Goal: Information Seeking & Learning: Learn about a topic

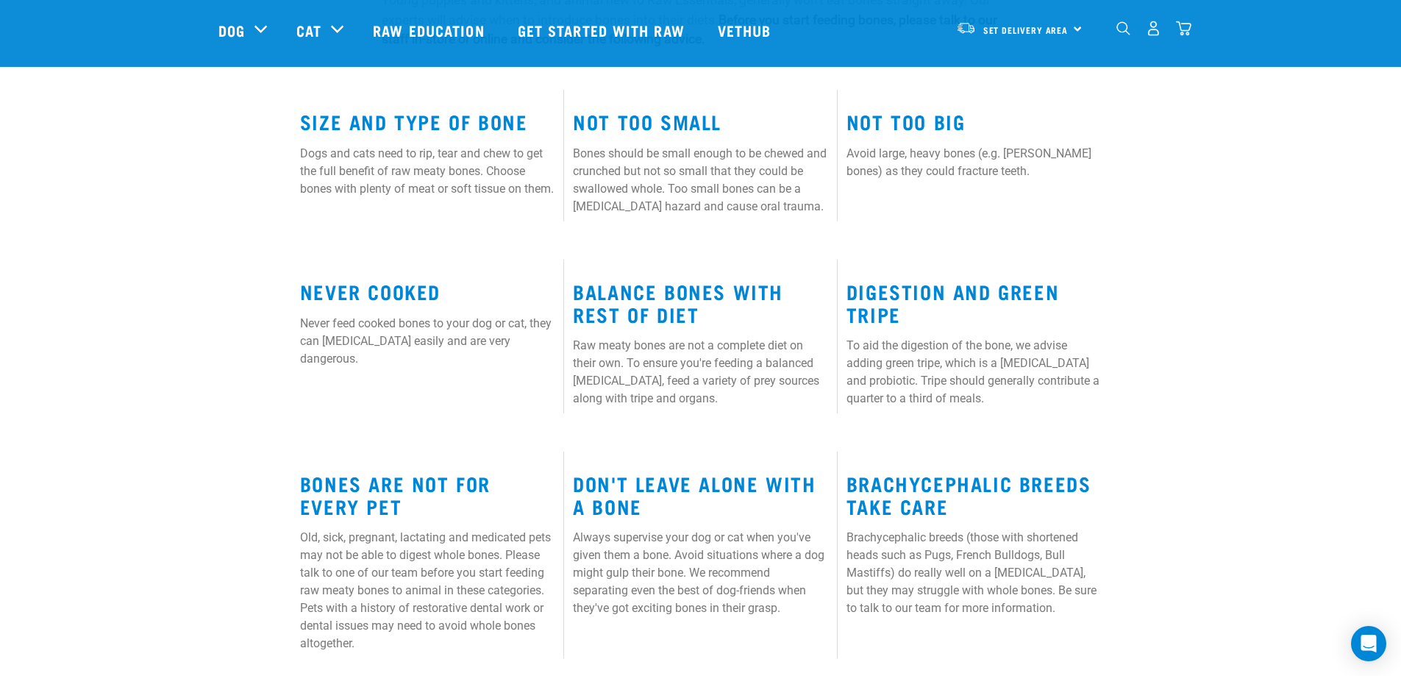
scroll to position [882, 0]
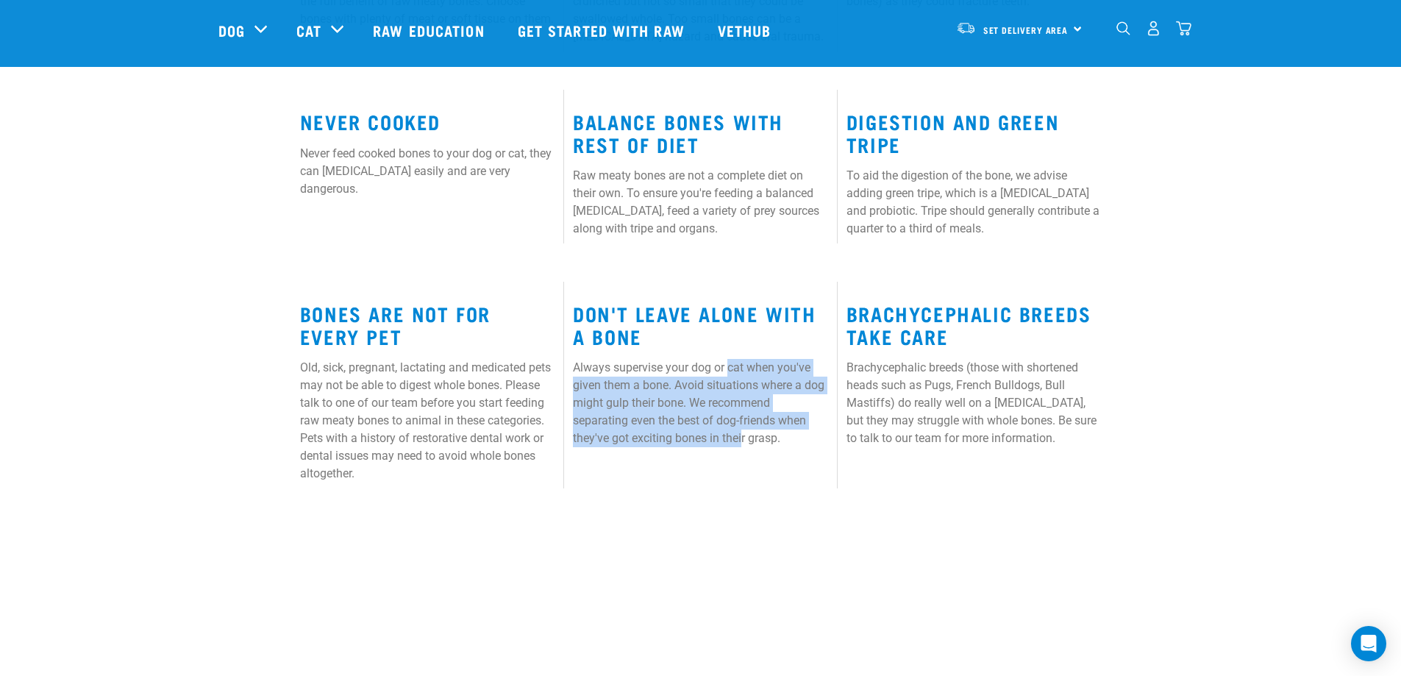
drag, startPoint x: 730, startPoint y: 351, endPoint x: 743, endPoint y: 434, distance: 84.1
click at [743, 434] on div "Don't Leave Alone with a Bone Always supervise your dog or cat when you've give…" at bounding box center [700, 388] width 273 height 213
click at [743, 434] on p "Always supervise your dog or cat when you've given them a bone. Avoid situation…" at bounding box center [700, 403] width 254 height 88
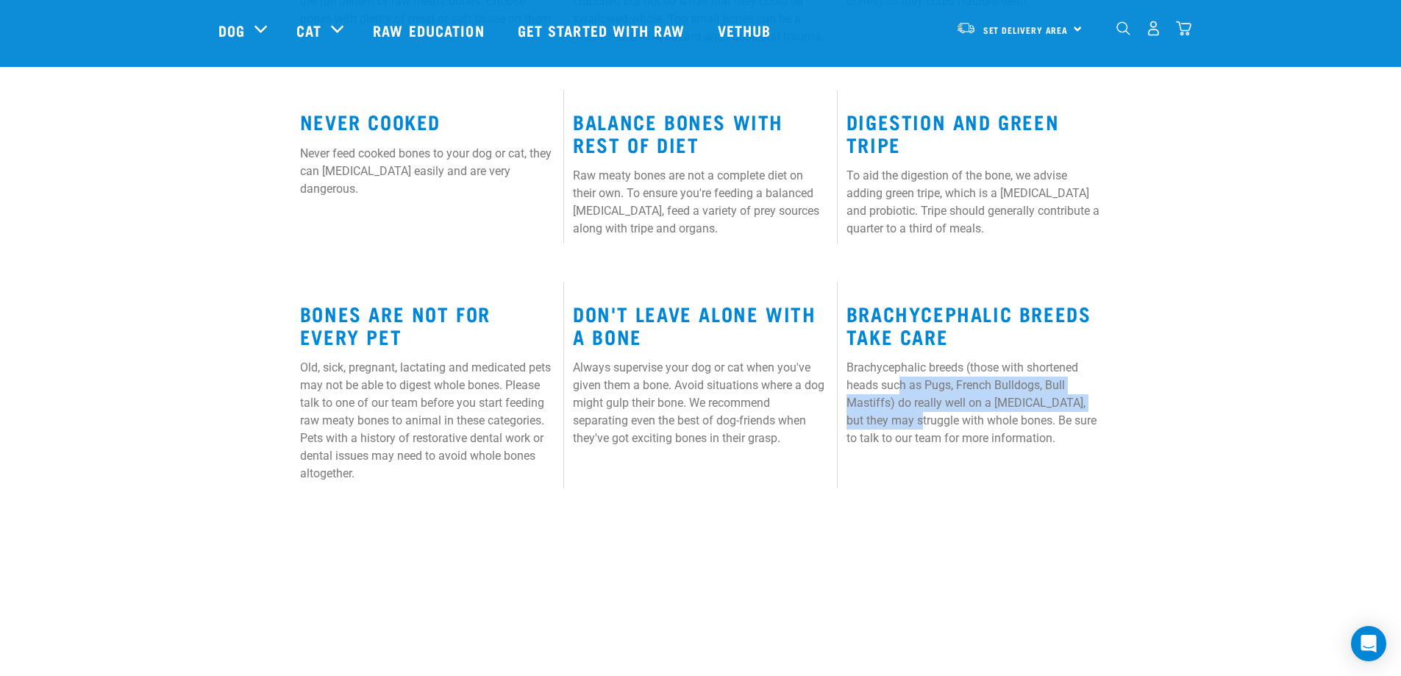
drag, startPoint x: 898, startPoint y: 385, endPoint x: 907, endPoint y: 419, distance: 35.0
click at [907, 419] on p "Brachycephalic breeds (those with shortened heads such as Pugs, French Bulldogs…" at bounding box center [973, 403] width 254 height 88
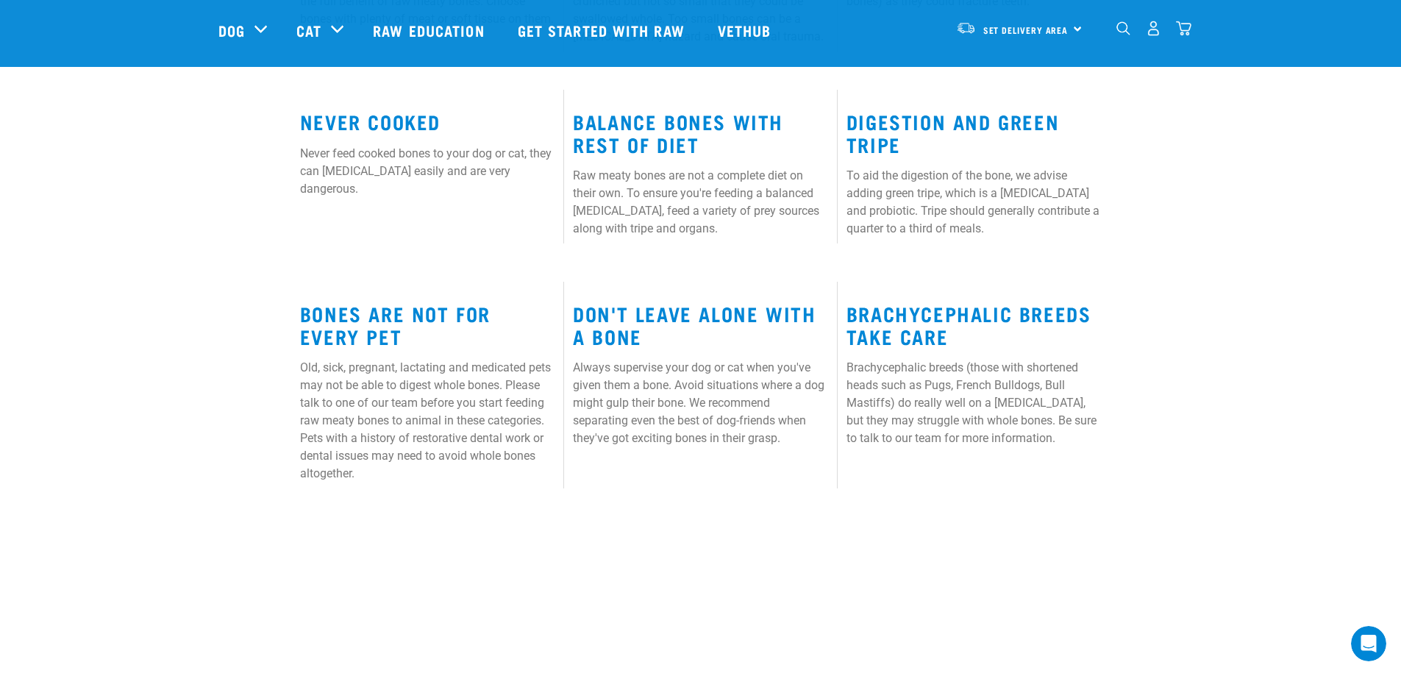
scroll to position [0, 0]
click at [605, 403] on p "Always supervise your dog or cat when you've given them a bone. Avoid situation…" at bounding box center [700, 403] width 254 height 88
click at [530, 361] on p "Old, sick, pregnant, lactating and medicated pets may not be able to digest who…" at bounding box center [427, 421] width 254 height 124
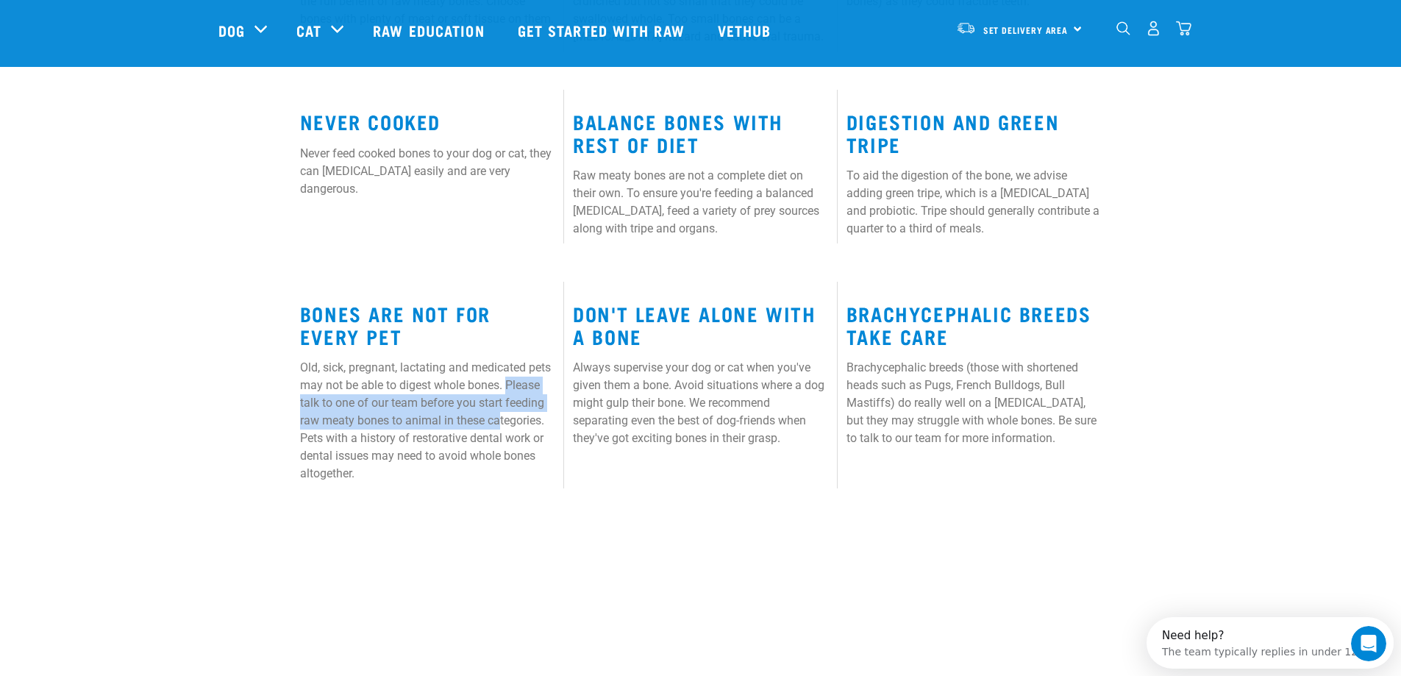
drag, startPoint x: 510, startPoint y: 379, endPoint x: 501, endPoint y: 429, distance: 50.8
click at [501, 429] on p "Old, sick, pregnant, lactating and medicated pets may not be able to digest who…" at bounding box center [427, 421] width 254 height 124
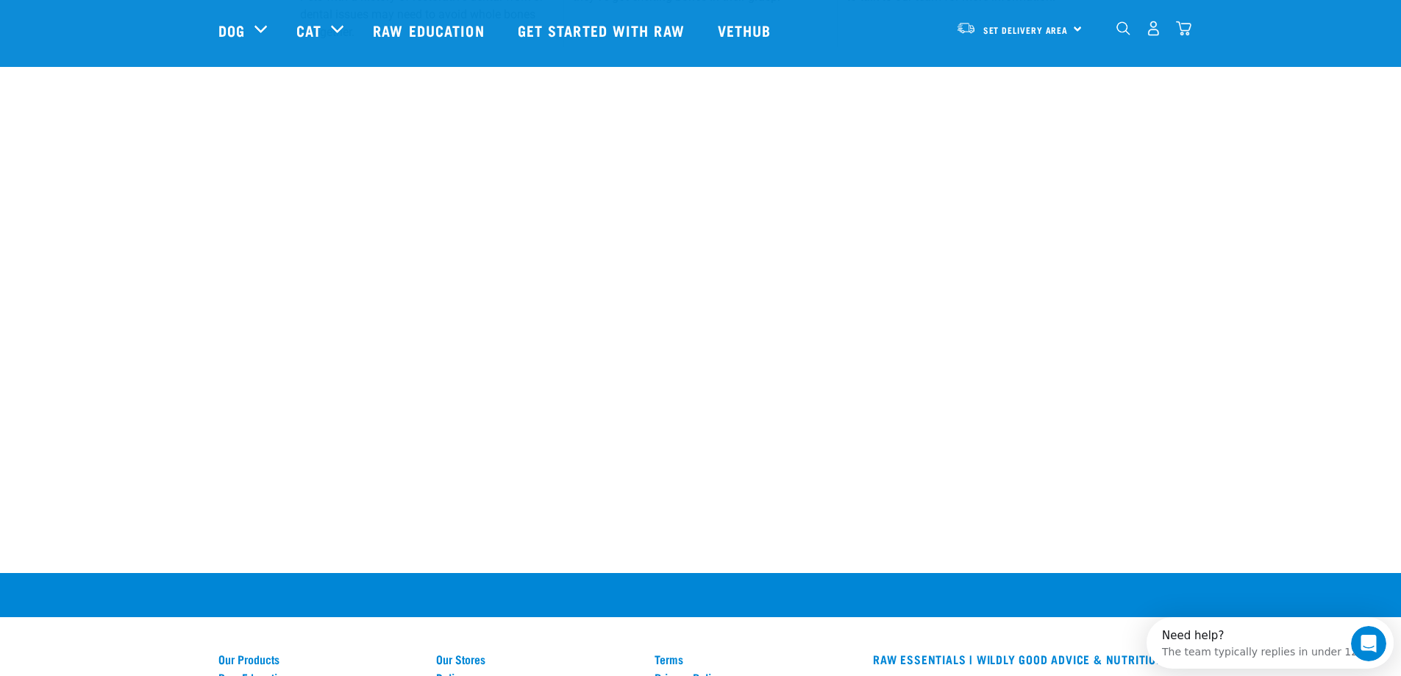
scroll to position [956, 0]
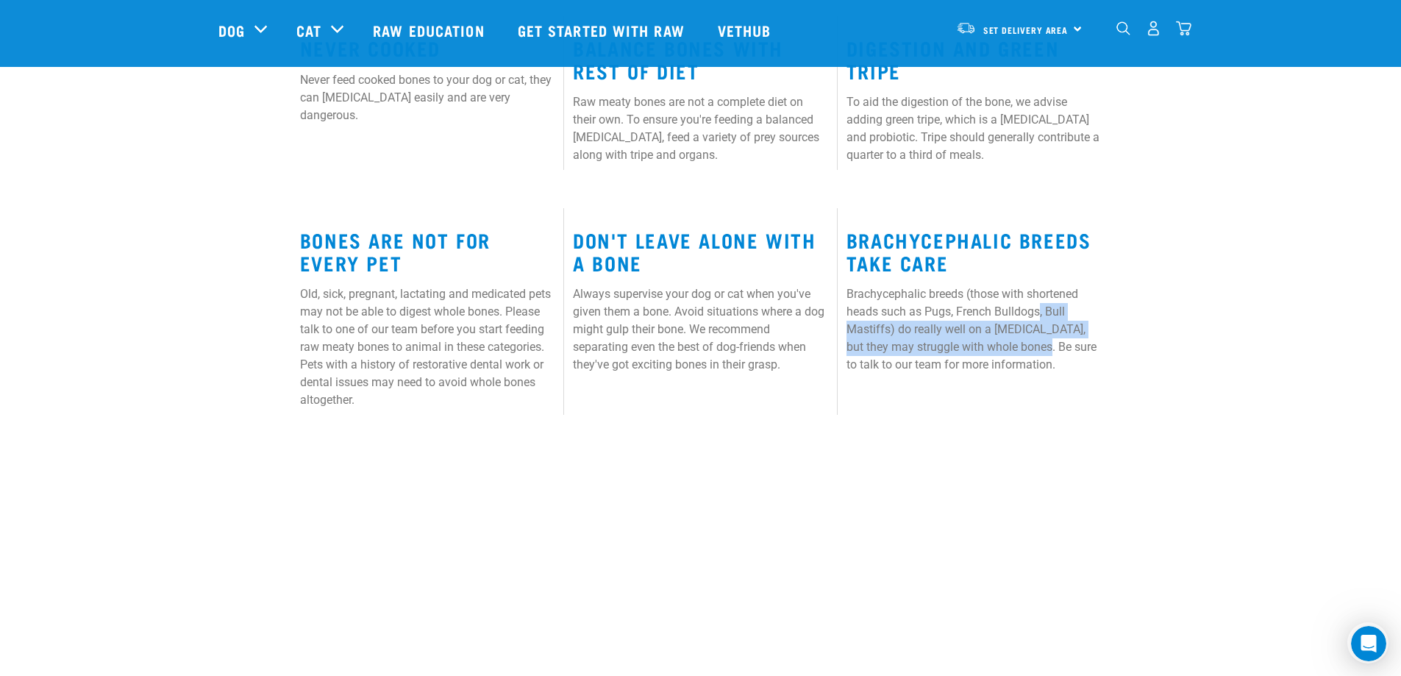
drag, startPoint x: 1038, startPoint y: 322, endPoint x: 1039, endPoint y: 354, distance: 32.4
click at [1039, 354] on p "Brachycephalic breeds (those with shortened heads such as Pugs, French Bulldogs…" at bounding box center [973, 329] width 254 height 88
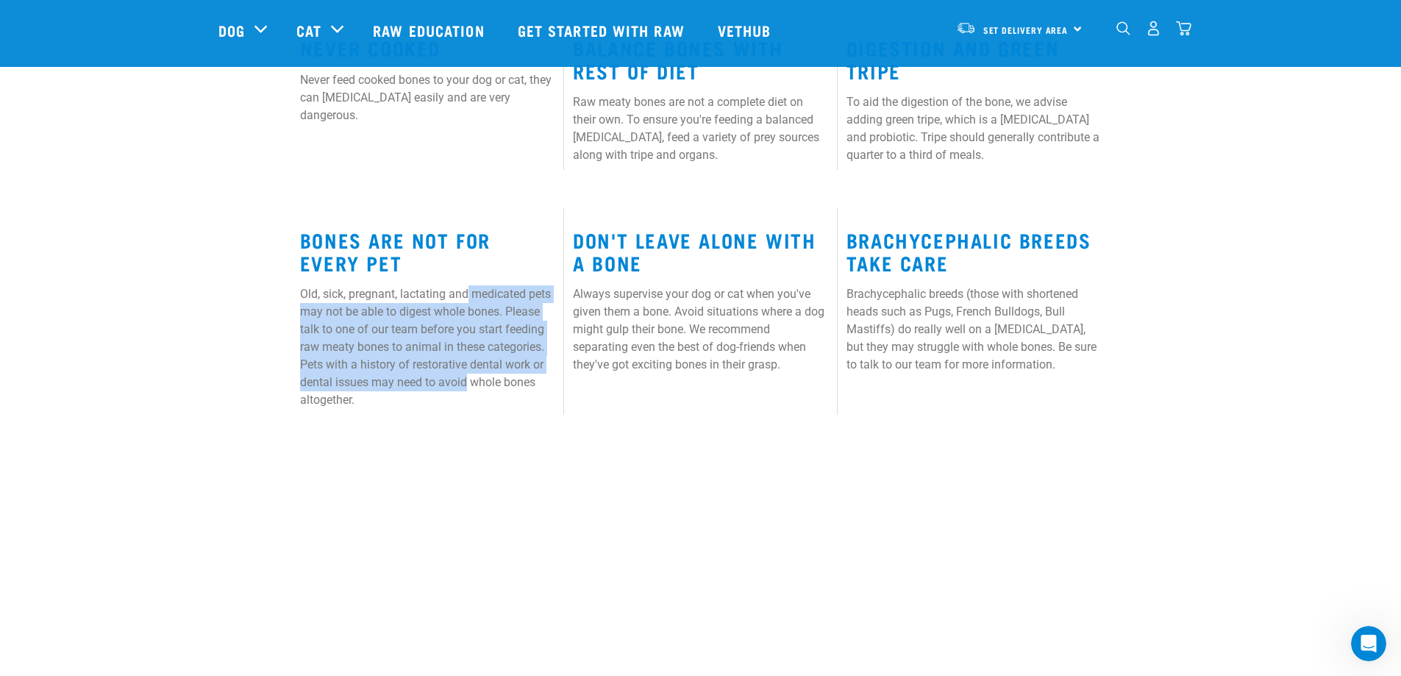
drag, startPoint x: 468, startPoint y: 293, endPoint x: 467, endPoint y: 385, distance: 91.9
click at [467, 385] on p "Old, sick, pregnant, lactating and medicated pets may not be able to digest who…" at bounding box center [427, 347] width 254 height 124
drag, startPoint x: 495, startPoint y: 302, endPoint x: 490, endPoint y: 393, distance: 90.6
click at [490, 393] on div "Bones Are Not For Every Pet Old, sick, pregnant, lactating and medicated pets m…" at bounding box center [427, 314] width 273 height 213
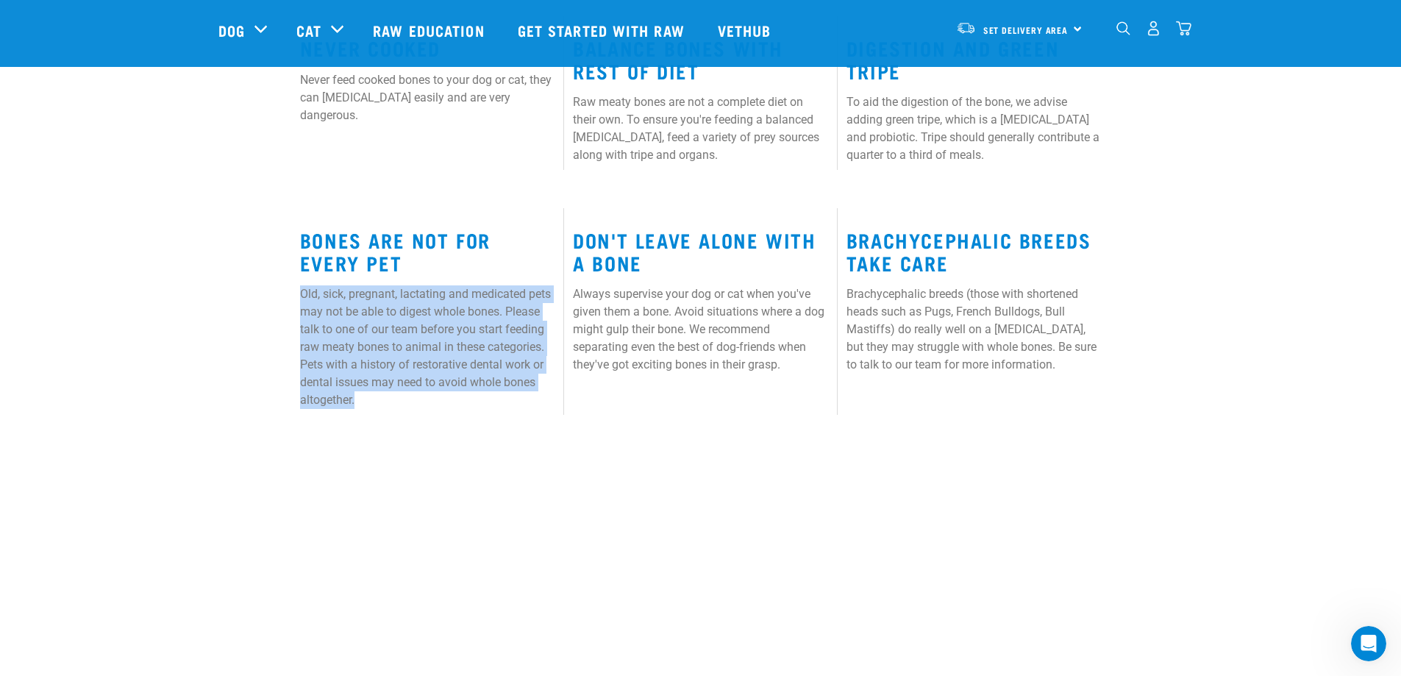
click at [490, 393] on p "Old, sick, pregnant, lactating and medicated pets may not be able to digest who…" at bounding box center [427, 347] width 254 height 124
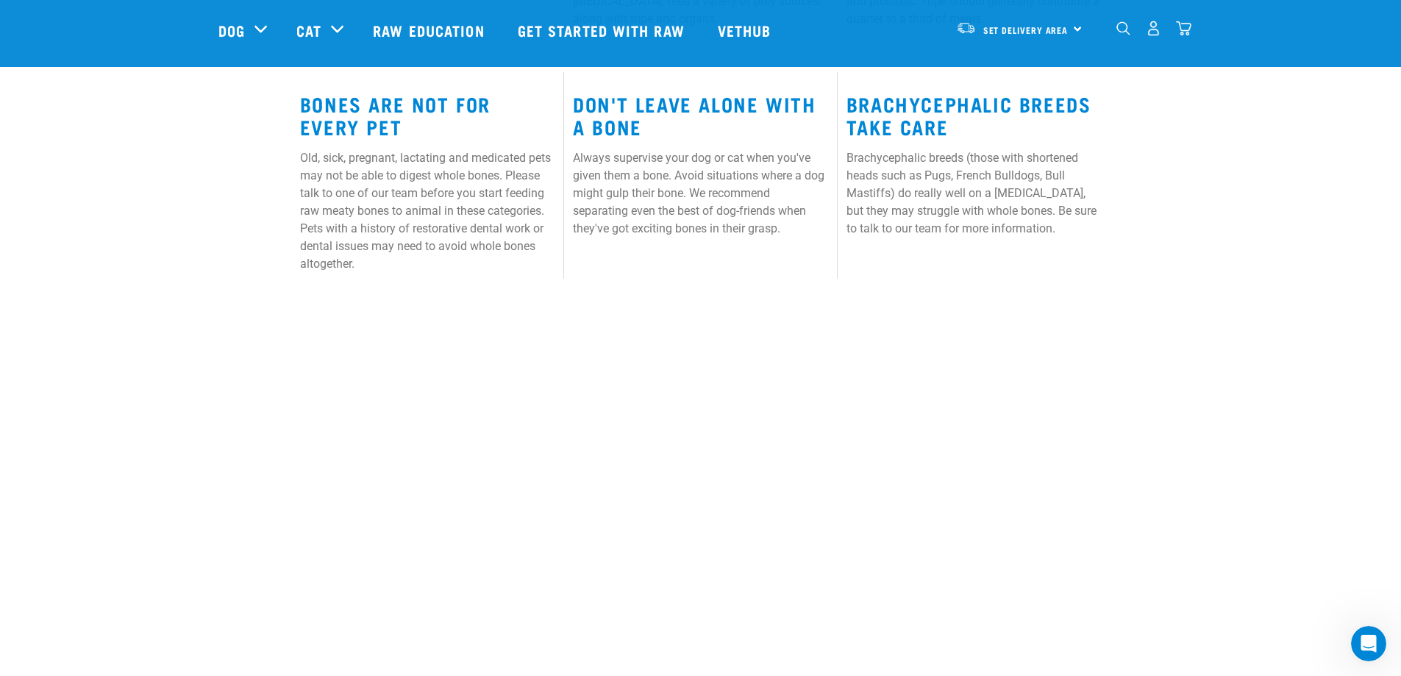
scroll to position [1067, 0]
